Goal: Use online tool/utility: Utilize a website feature to perform a specific function

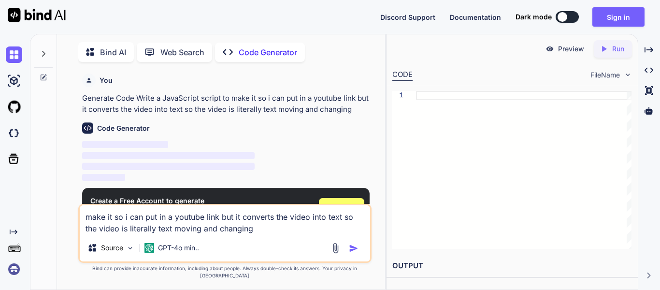
scroll to position [4, 0]
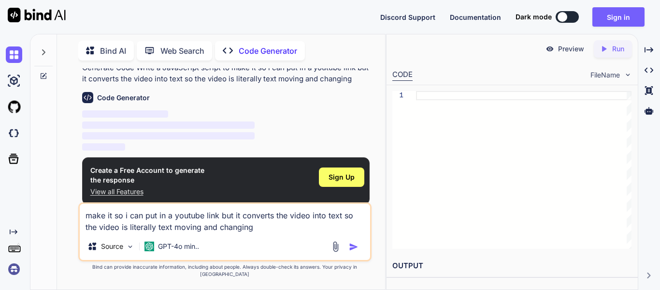
type textarea "x"
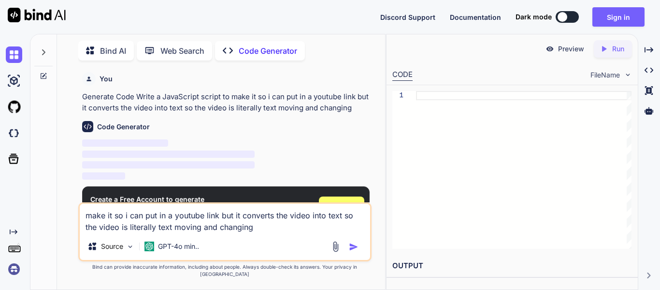
type textarea "make it so i can put in a youtube link but it converts the video into text so t…"
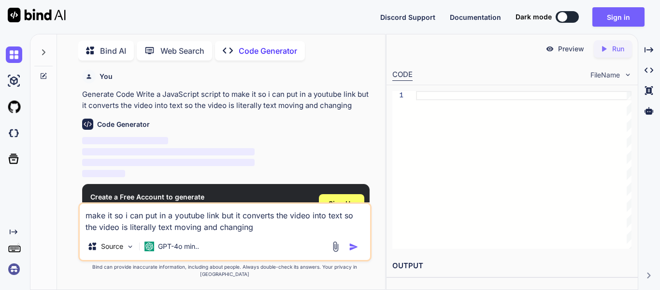
scroll to position [29, 0]
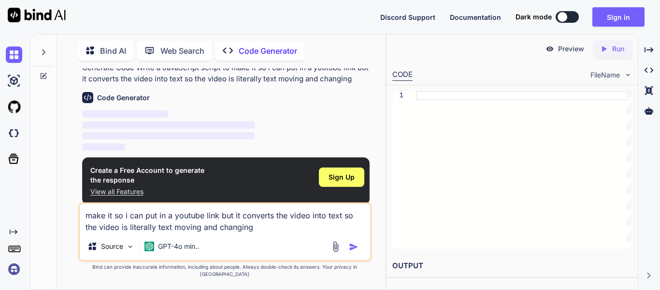
click at [121, 251] on p "Source" at bounding box center [112, 246] width 22 height 10
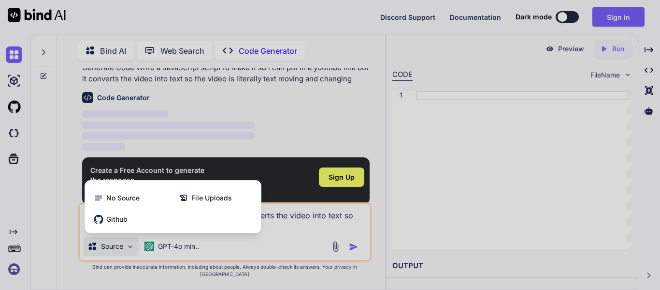
click at [160, 255] on div at bounding box center [330, 145] width 660 height 290
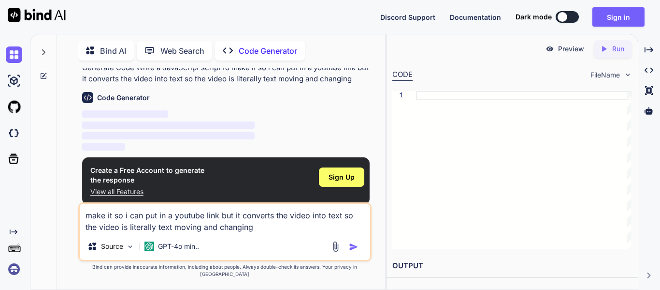
click at [162, 251] on p "GPT-4o min.." at bounding box center [178, 246] width 41 height 10
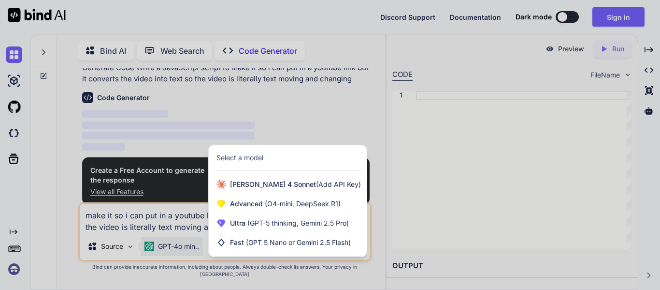
click at [260, 246] on span "(GPT 5 Nano or Gemini 2.5 Flash)" at bounding box center [298, 242] width 105 height 8
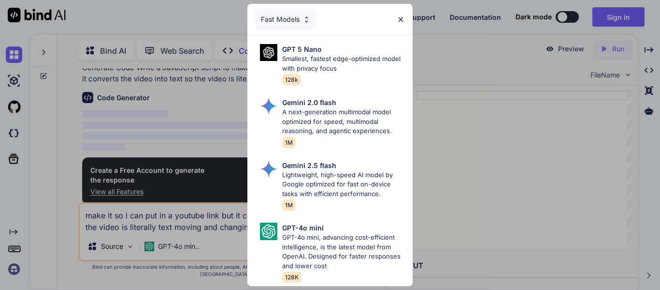
click at [333, 164] on p "Gemini 2.5 flash" at bounding box center [309, 165] width 54 height 10
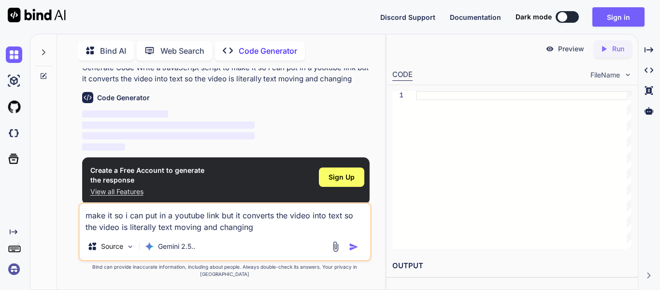
click at [352, 249] on img "button" at bounding box center [354, 247] width 10 height 10
click at [286, 244] on div "Source Gemini 2.5.." at bounding box center [225, 247] width 291 height 23
click at [286, 233] on textarea "make it so i can put in a youtube link but it converts the video into text so t…" at bounding box center [225, 218] width 291 height 29
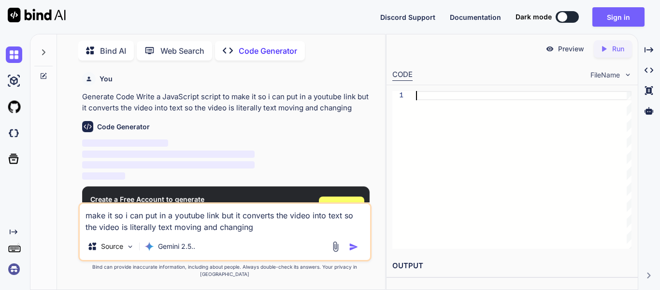
scroll to position [0, 0]
click at [520, 103] on div at bounding box center [524, 170] width 216 height 158
click at [516, 102] on div at bounding box center [524, 170] width 216 height 158
click at [260, 121] on div "Code Generator" at bounding box center [226, 126] width 288 height 11
